Goal: Find specific page/section: Find specific page/section

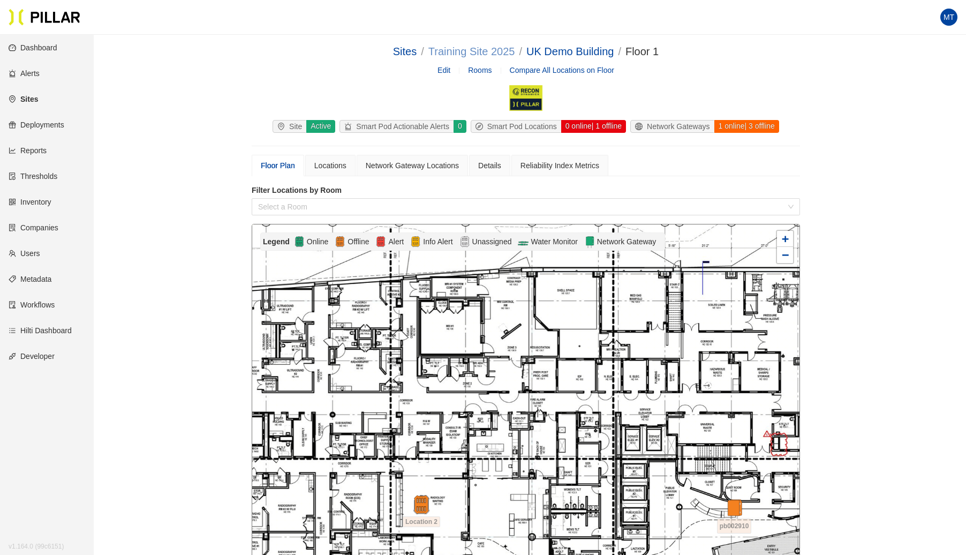
click at [485, 51] on link "Training Site 2025" at bounding box center [472, 52] width 87 height 12
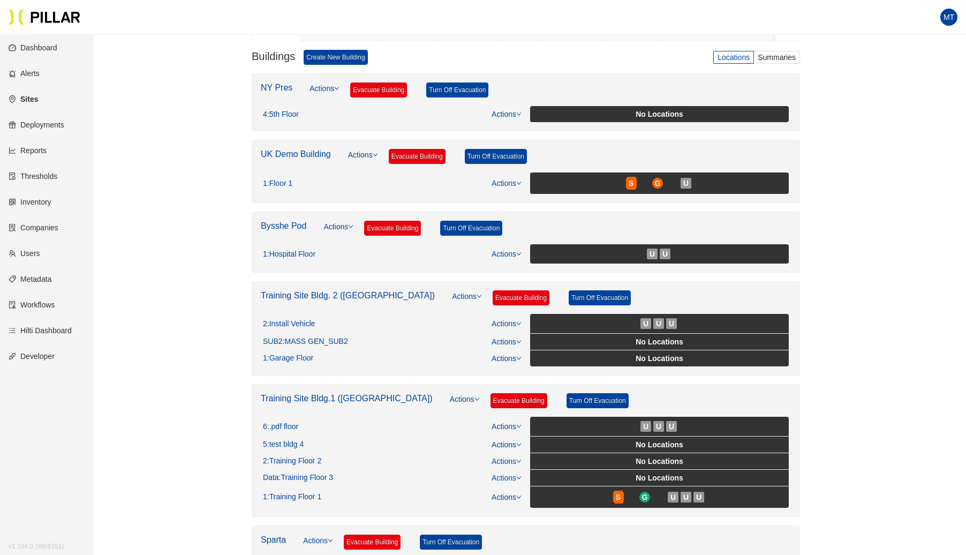
scroll to position [257, 0]
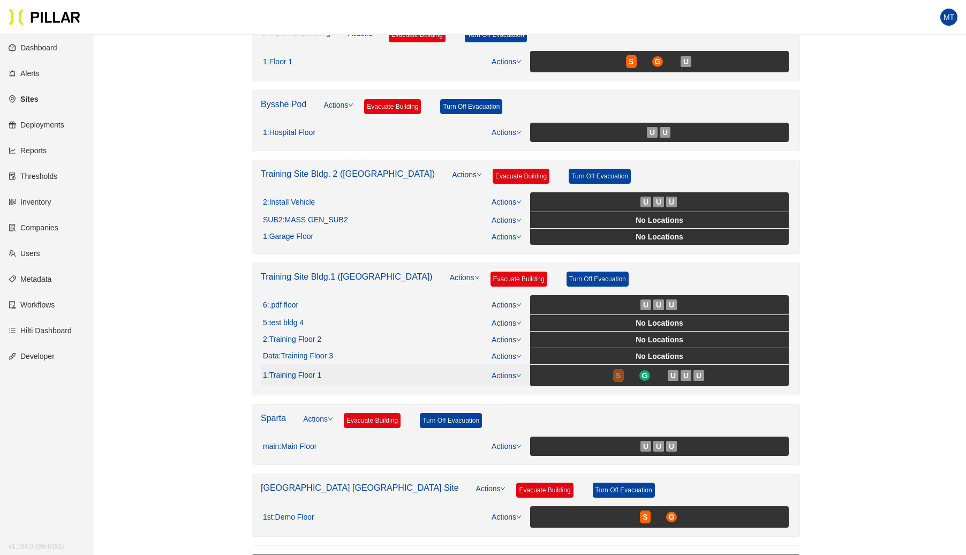
click at [616, 370] on span "S" at bounding box center [618, 376] width 5 height 12
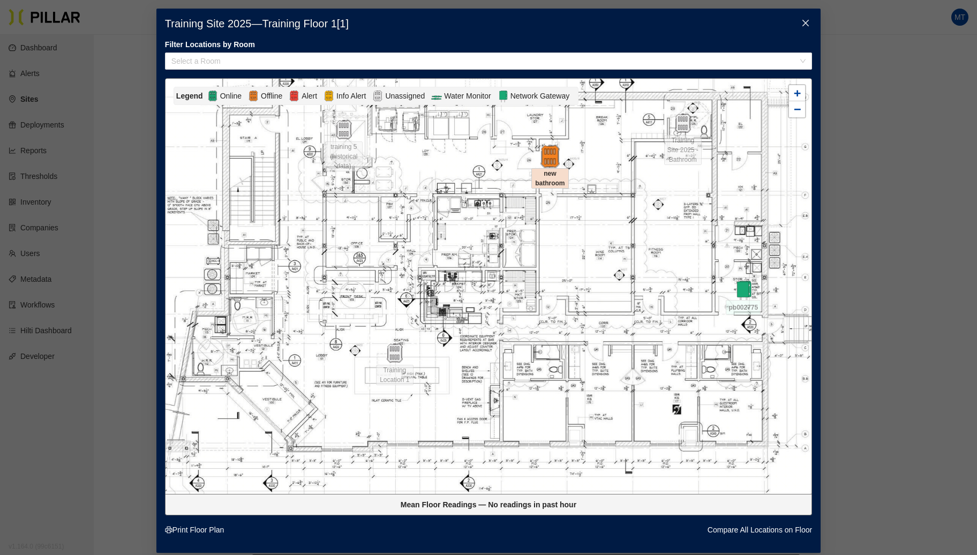
click at [548, 158] on img at bounding box center [549, 156] width 23 height 23
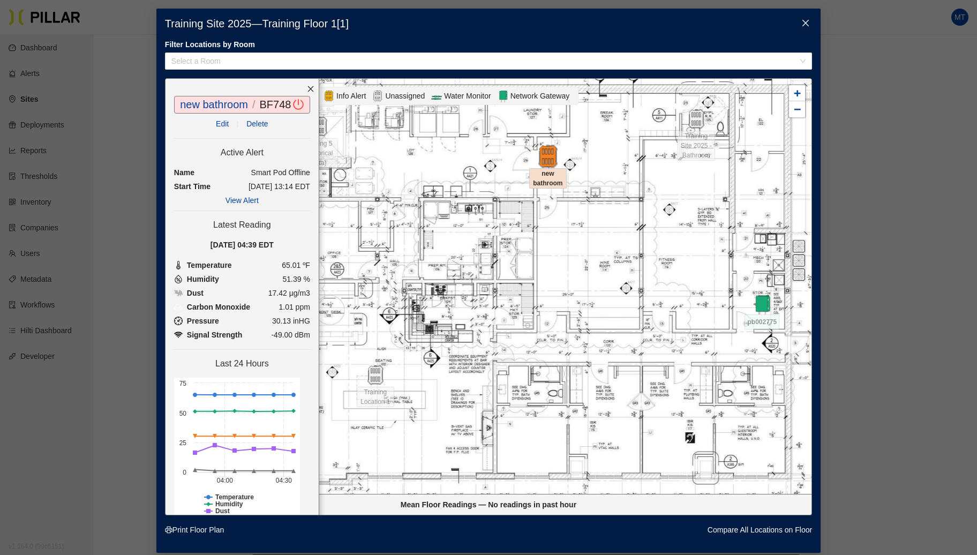
click at [542, 152] on img at bounding box center [547, 156] width 23 height 23
click at [303, 89] on div at bounding box center [311, 89] width 16 height 20
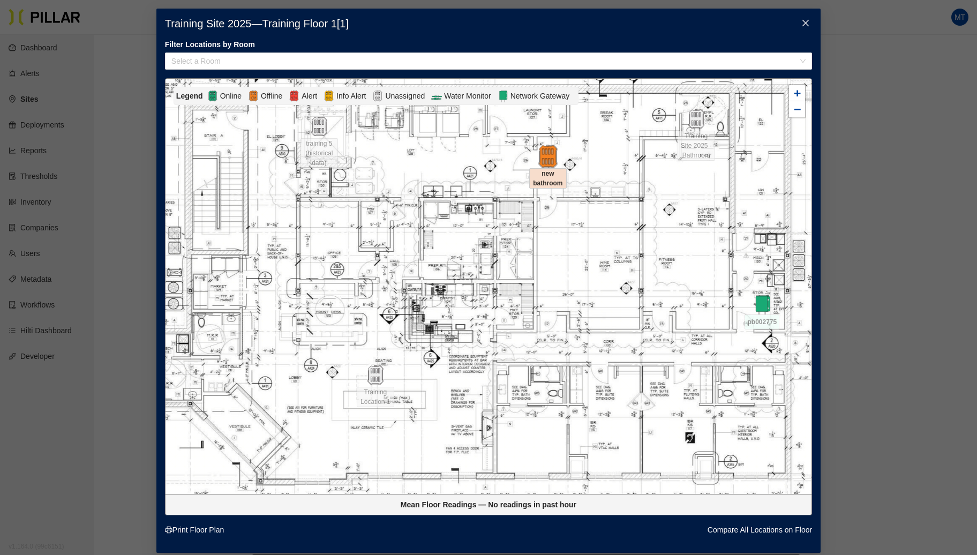
click at [540, 158] on img at bounding box center [547, 156] width 23 height 23
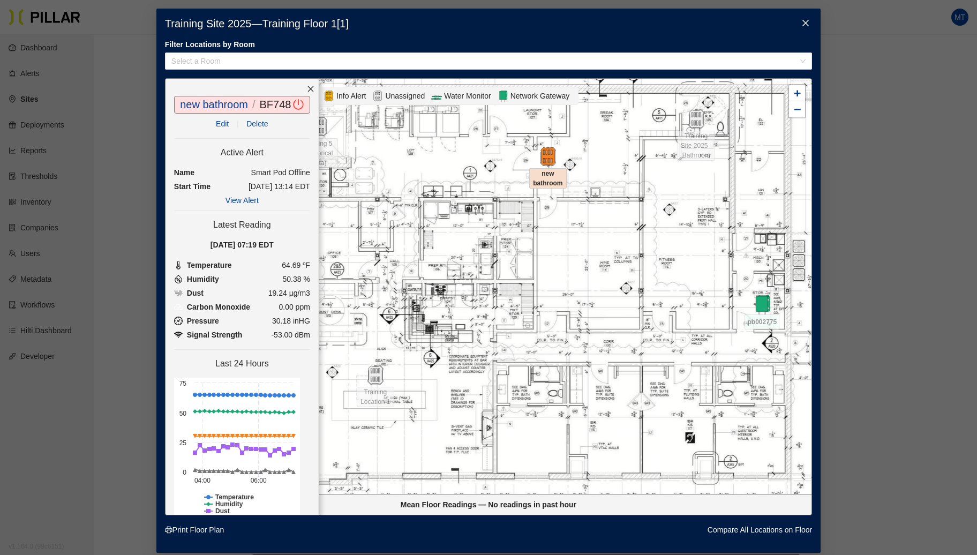
click at [801, 20] on icon "close" at bounding box center [805, 23] width 9 height 9
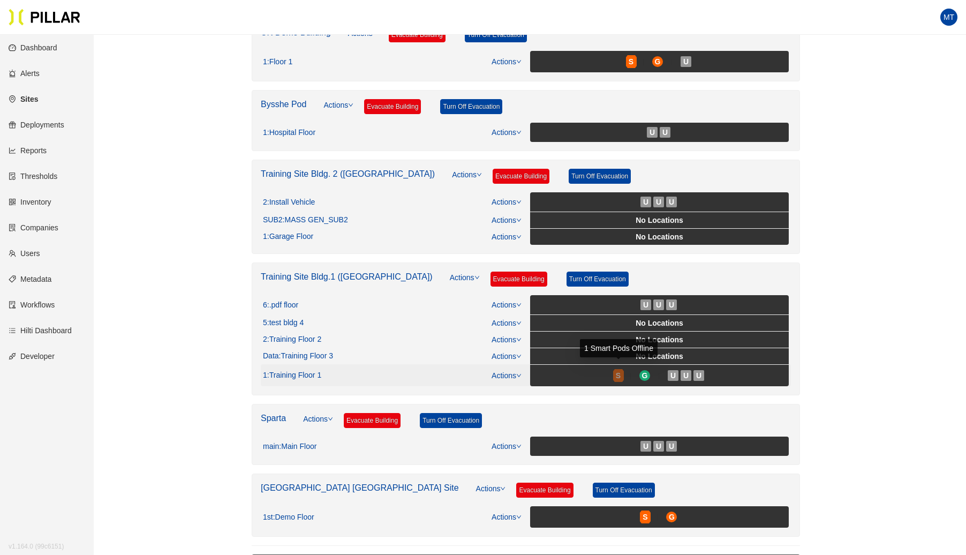
click at [616, 371] on span "S" at bounding box center [618, 376] width 5 height 12
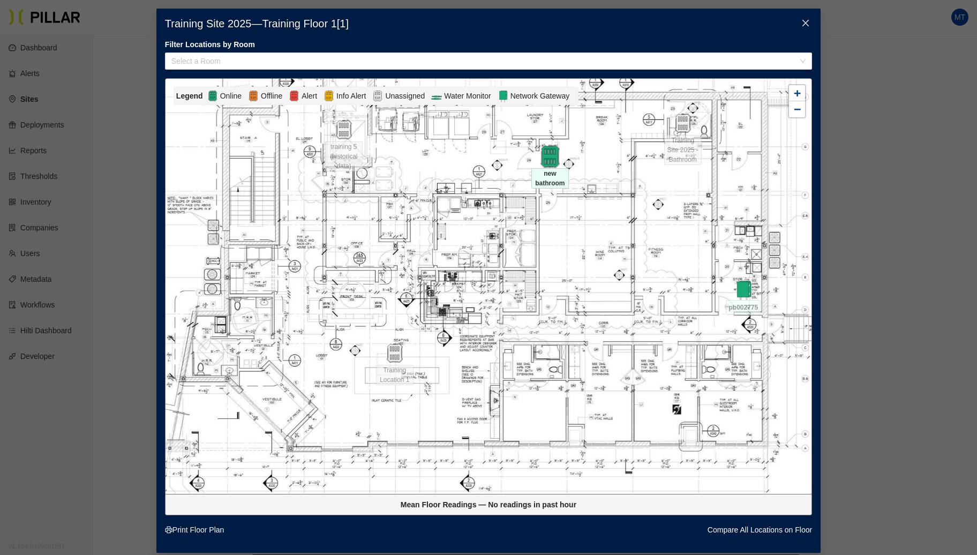
click at [538, 154] on img at bounding box center [549, 156] width 23 height 23
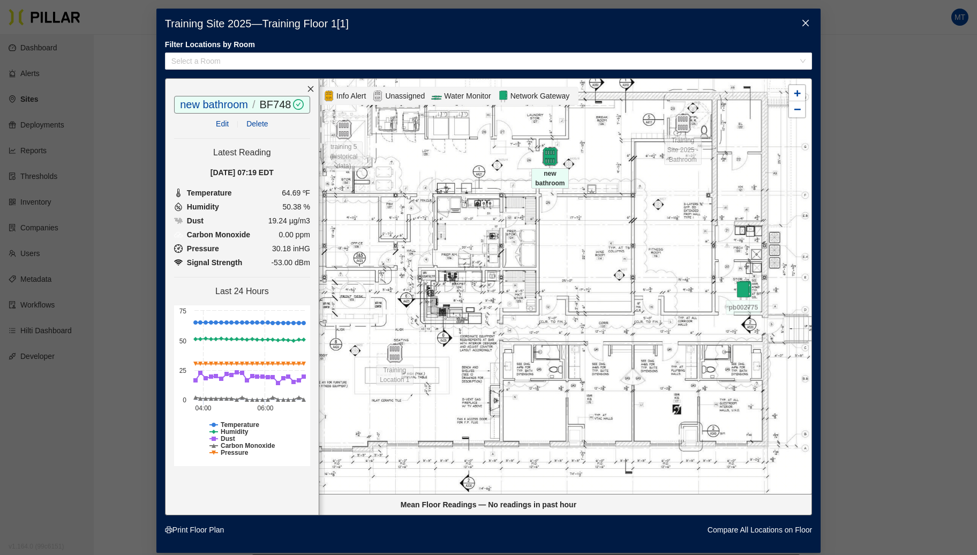
click at [801, 24] on icon "close" at bounding box center [805, 23] width 9 height 9
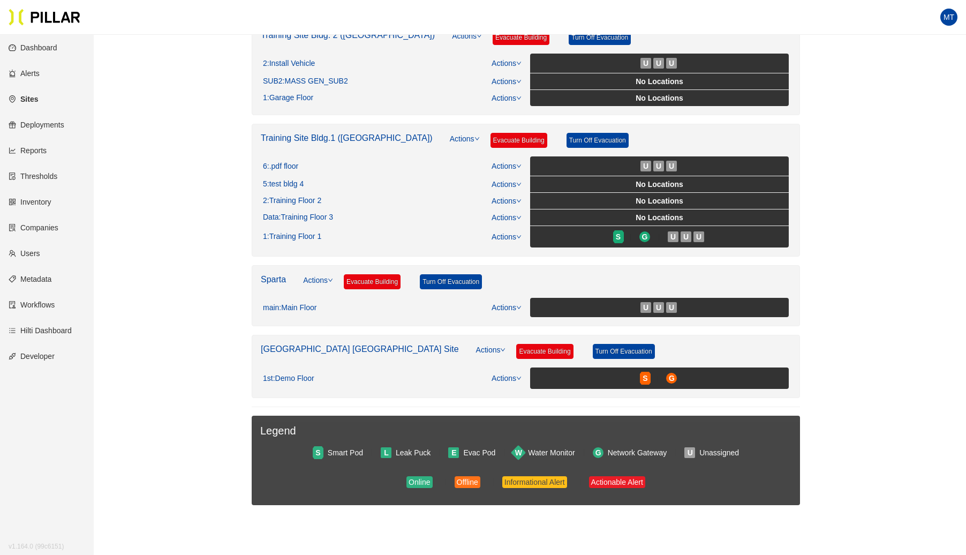
scroll to position [398, 0]
